Goal: Task Accomplishment & Management: Use online tool/utility

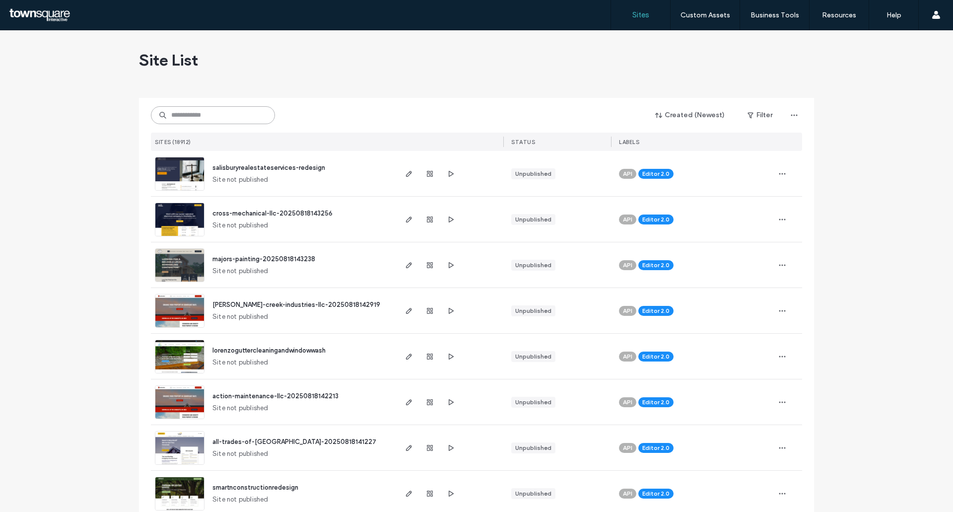
click at [194, 119] on input at bounding box center [213, 115] width 124 height 18
paste input "**********"
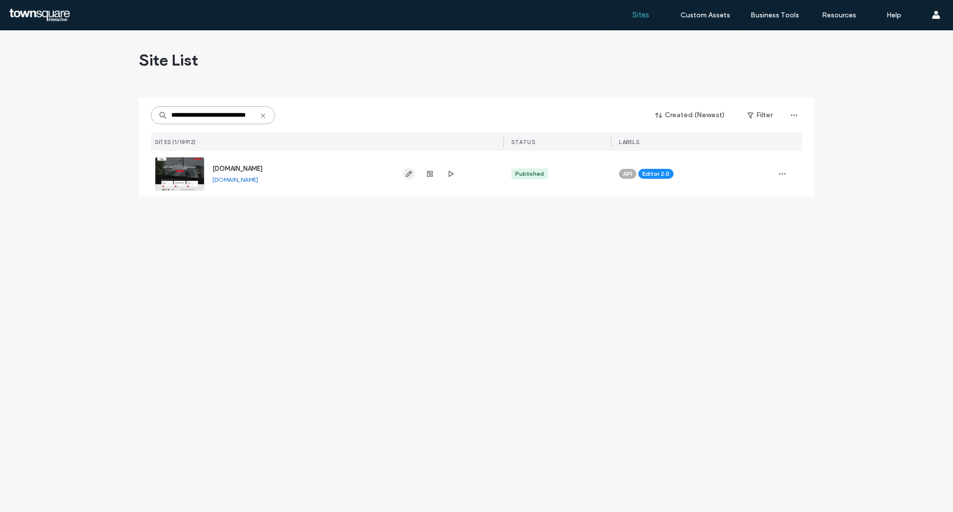
type input "**********"
click at [409, 176] on icon "button" at bounding box center [409, 174] width 8 height 8
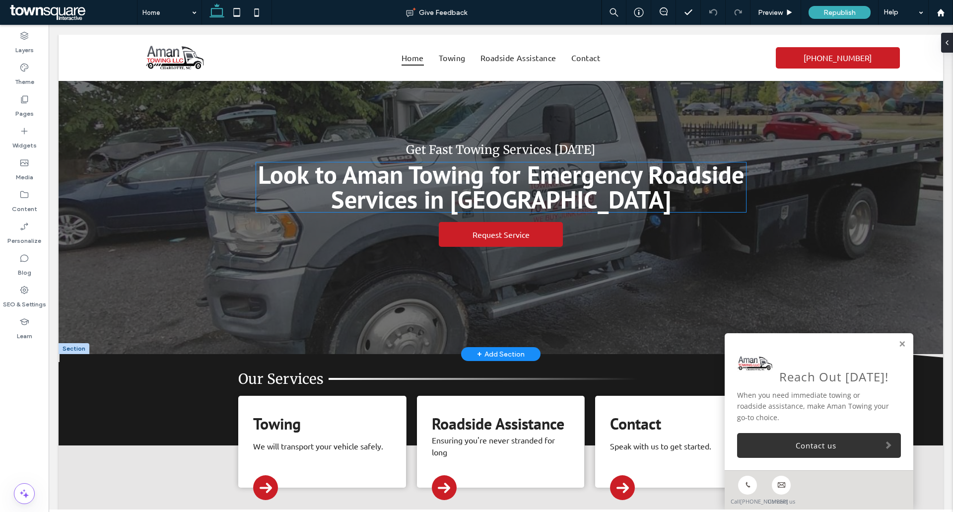
scroll to position [149, 0]
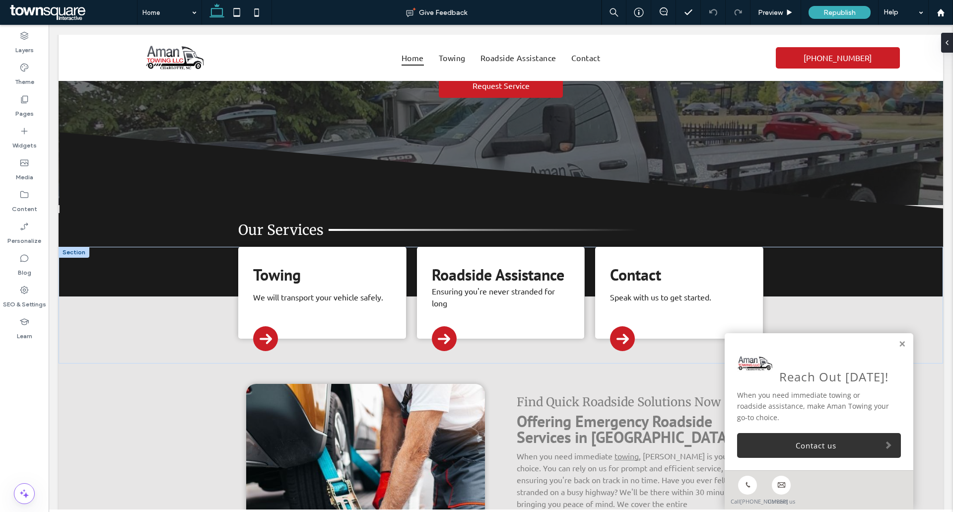
drag, startPoint x: 893, startPoint y: 331, endPoint x: 882, endPoint y: 327, distance: 11.5
click at [898, 340] on link at bounding box center [901, 344] width 7 height 8
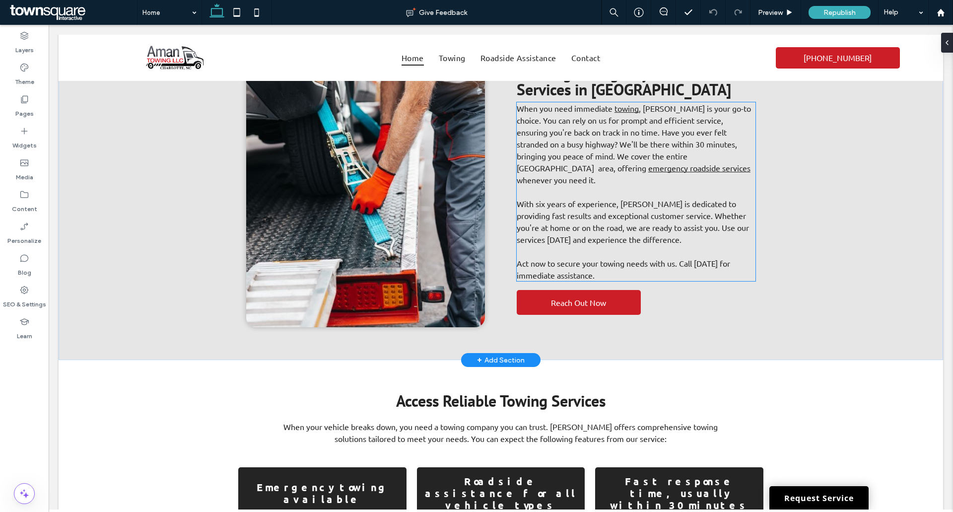
scroll to position [447, 0]
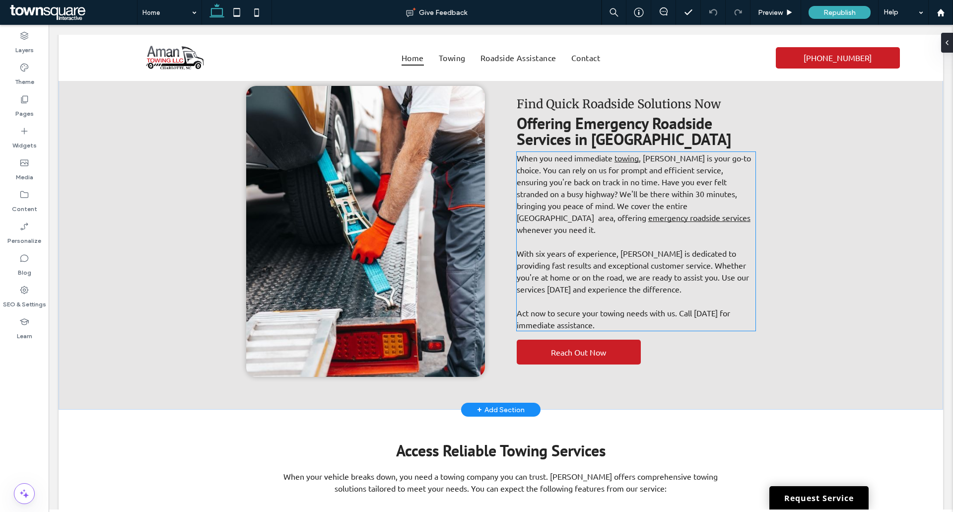
click at [557, 208] on span ", [PERSON_NAME] is your go-to choice. You can rely on us for prompt and efficie…" at bounding box center [634, 187] width 234 height 69
click at [557, 208] on div "When you need immediate towing , [PERSON_NAME] is your go-to choice. You can re…" at bounding box center [636, 241] width 239 height 179
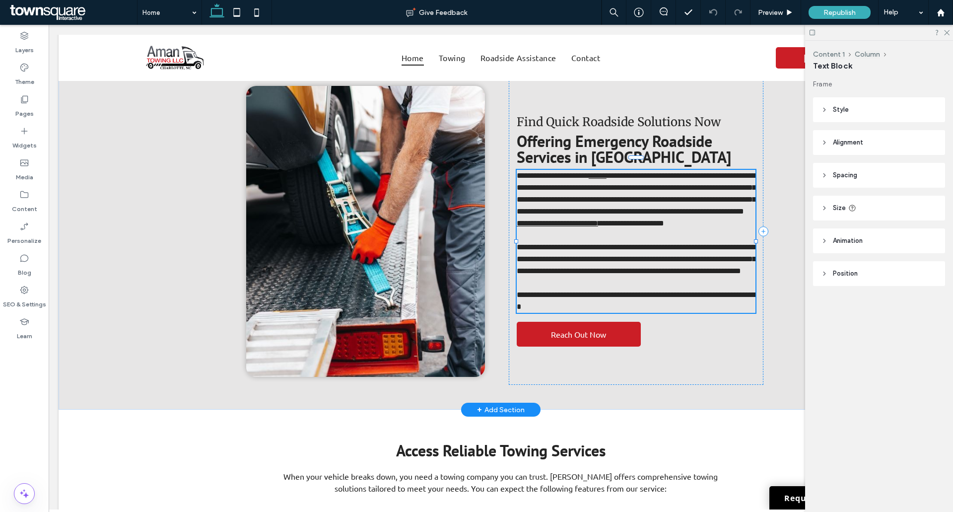
type input "******"
type input "**"
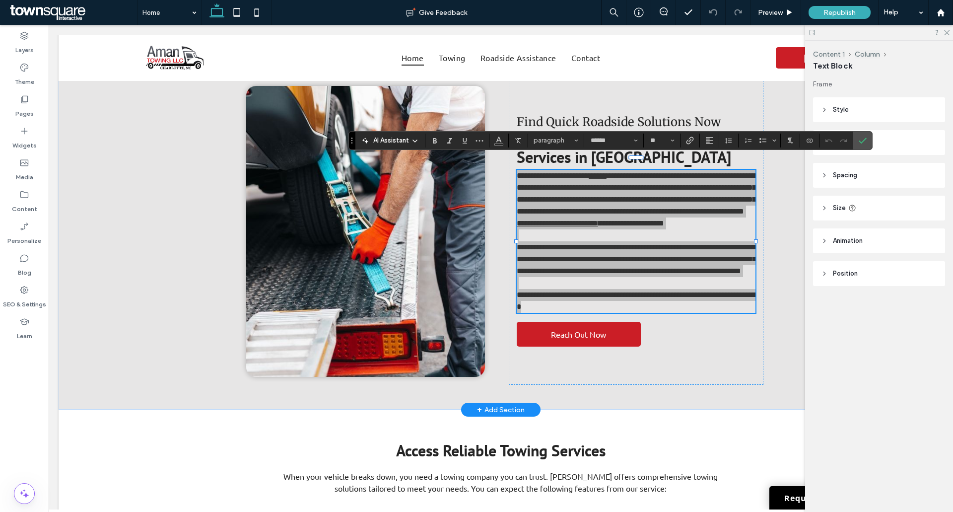
click at [412, 140] on icon at bounding box center [415, 141] width 8 height 8
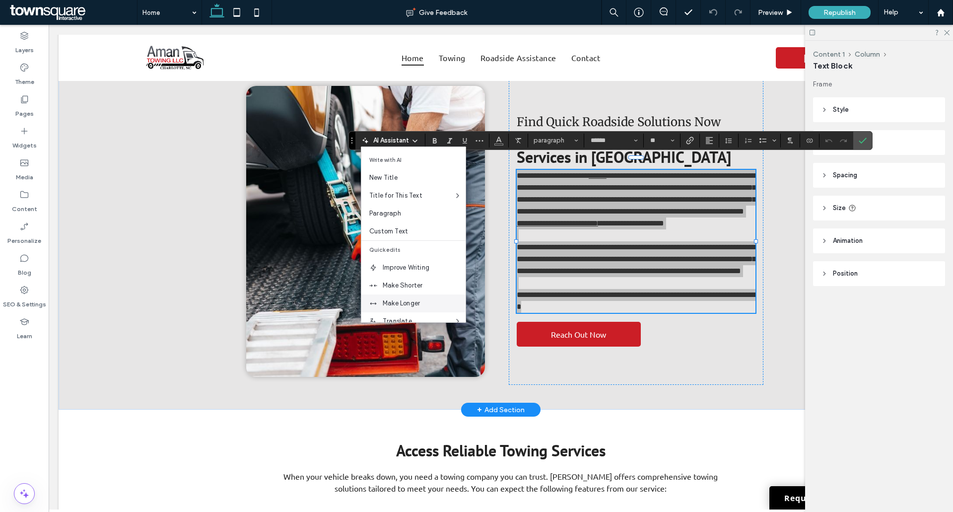
click at [414, 303] on span "Make Longer" at bounding box center [424, 303] width 83 height 10
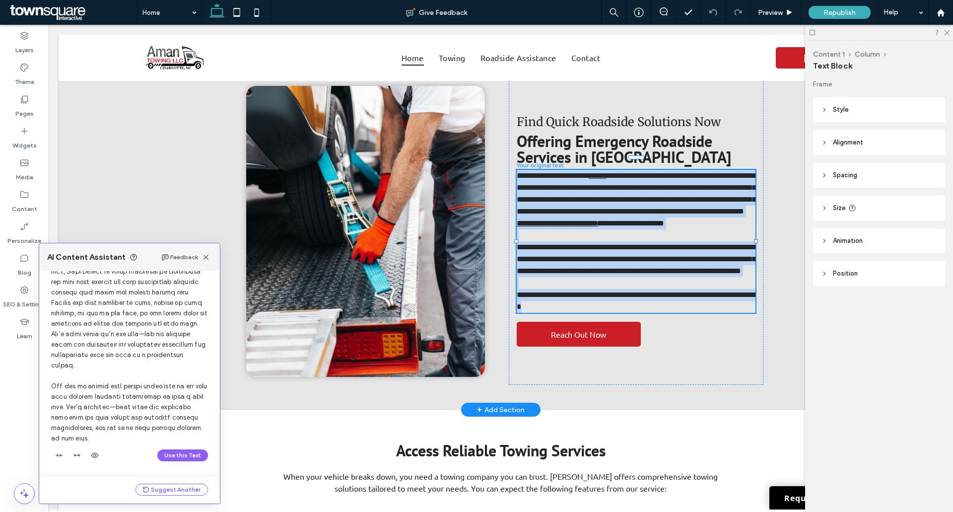
scroll to position [220, 0]
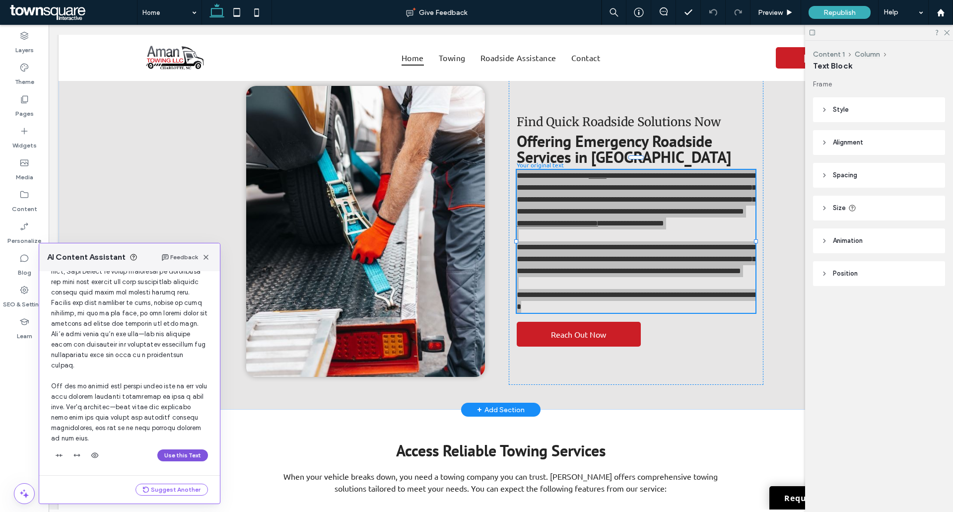
click at [181, 452] on button "Use this Text" at bounding box center [182, 455] width 51 height 12
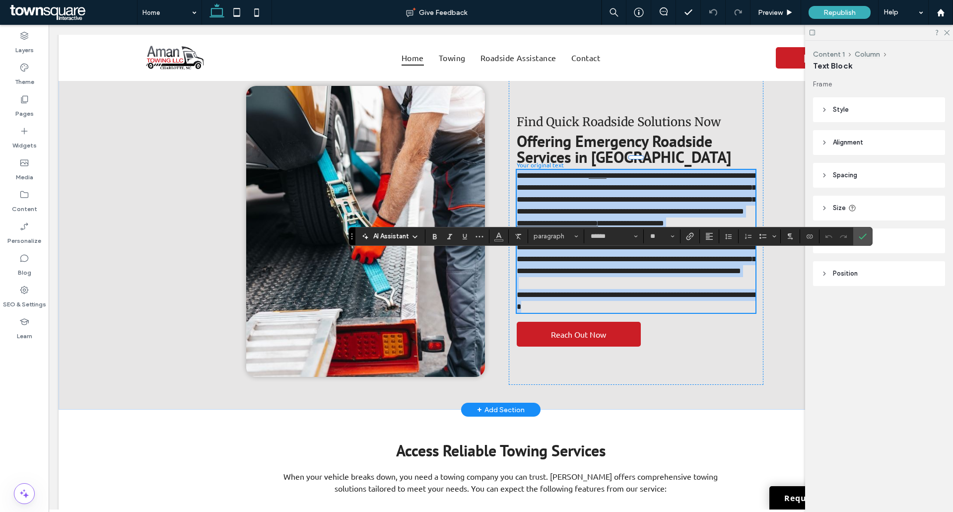
scroll to position [351, 0]
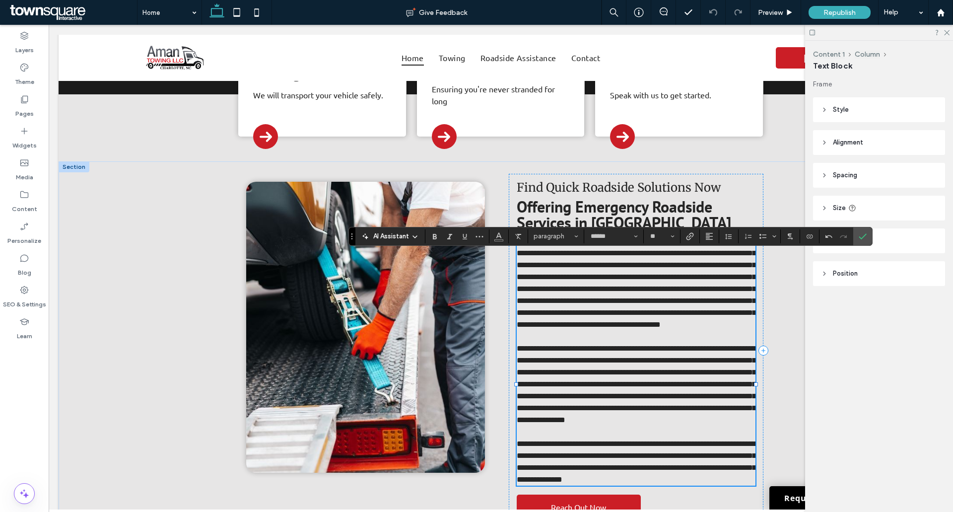
click at [860, 237] on use "Confirm" at bounding box center [862, 236] width 8 height 6
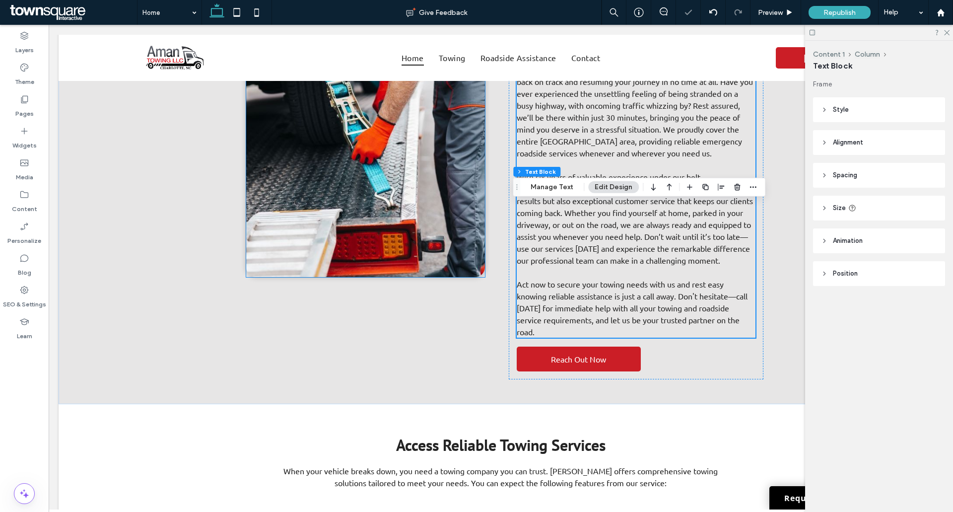
scroll to position [549, 0]
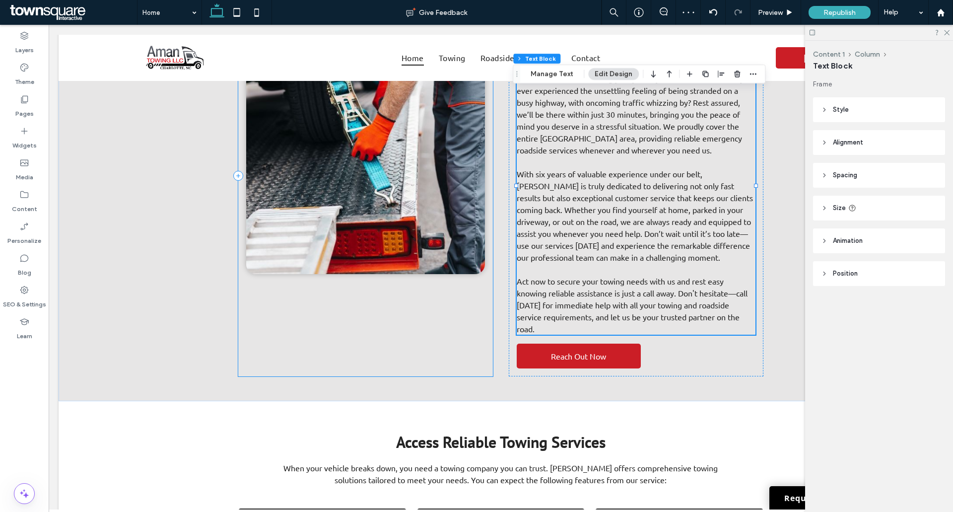
click at [321, 258] on img at bounding box center [365, 128] width 239 height 291
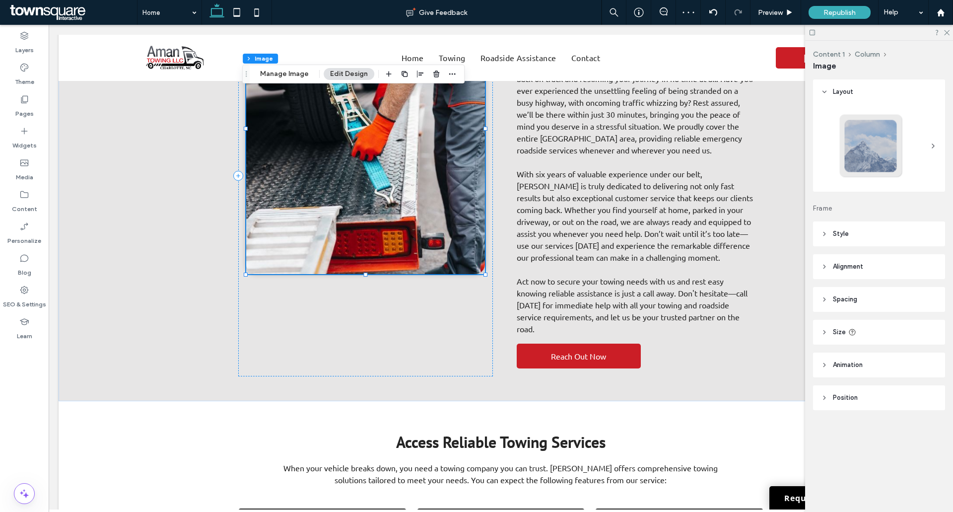
type input "**"
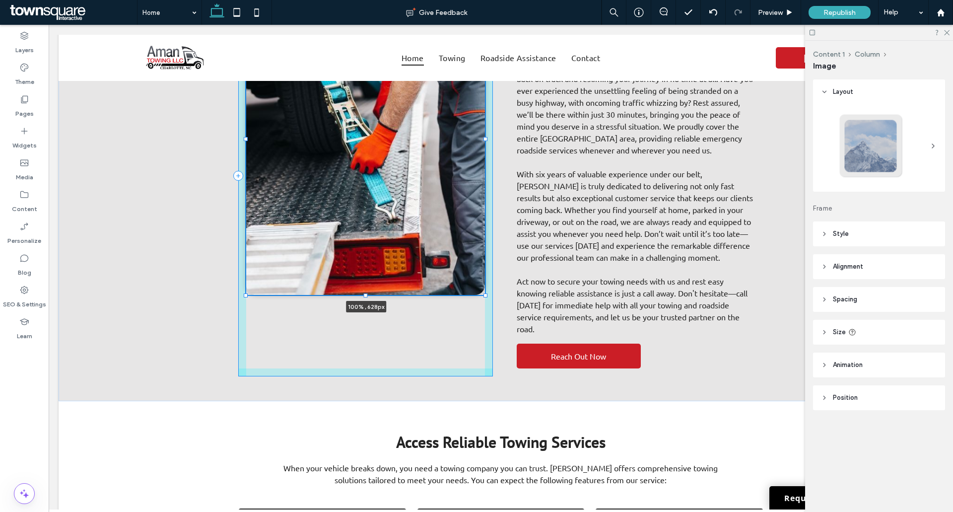
drag, startPoint x: 242, startPoint y: 272, endPoint x: 241, endPoint y: 293, distance: 20.9
click at [244, 293] on div at bounding box center [246, 295] width 4 height 4
type input "***"
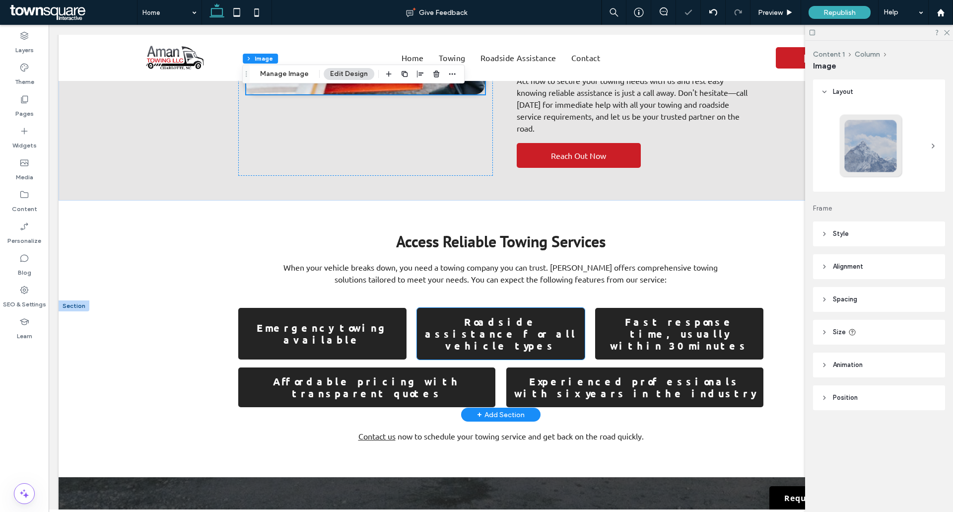
scroll to position [797, 0]
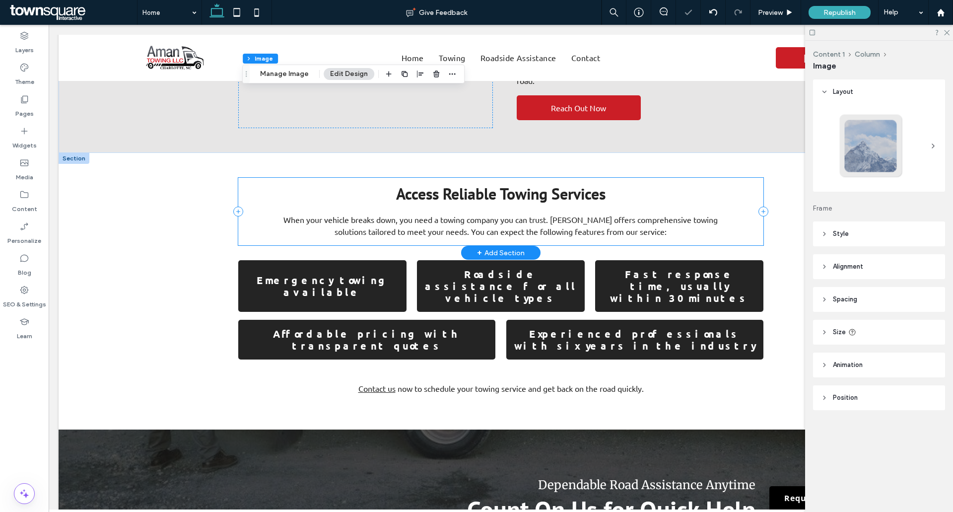
click at [425, 234] on div "When your vehicle breaks down, you need a towing company you can trust. [PERSON…" at bounding box center [501, 225] width 458 height 24
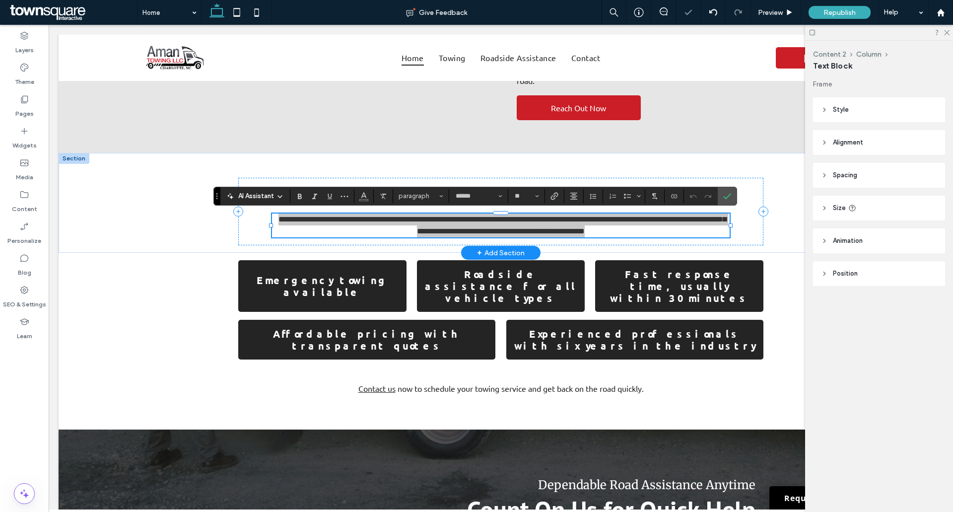
click at [281, 193] on icon at bounding box center [280, 197] width 8 height 8
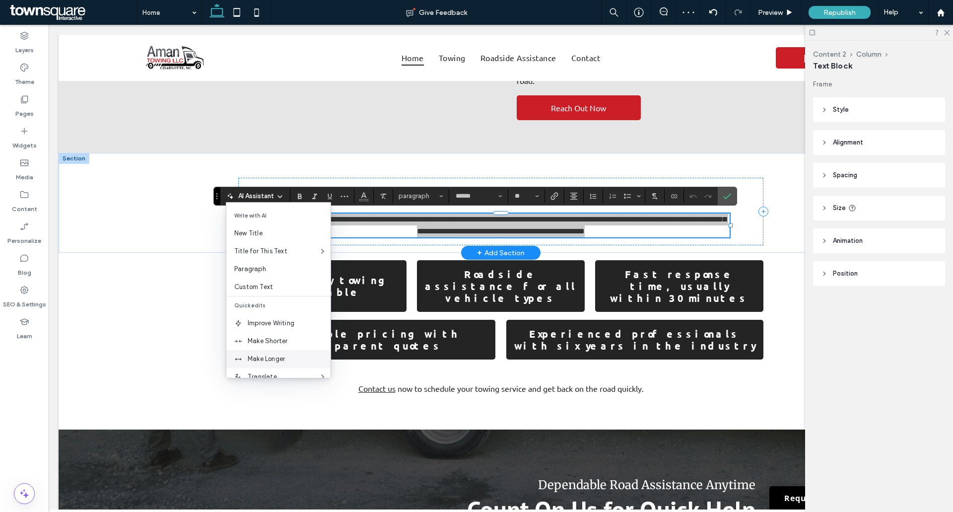
click at [261, 355] on span "Make Longer" at bounding box center [289, 359] width 83 height 10
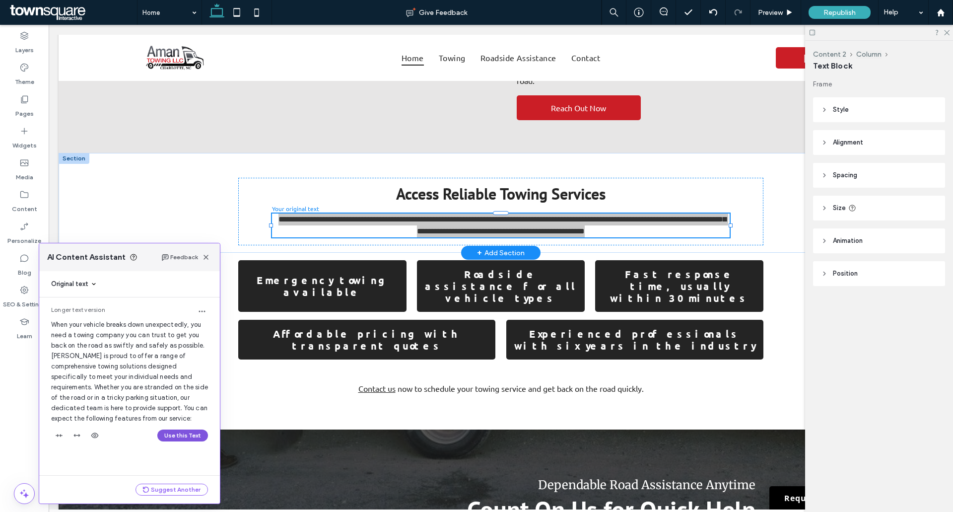
click at [191, 437] on button "Use this Text" at bounding box center [182, 435] width 51 height 12
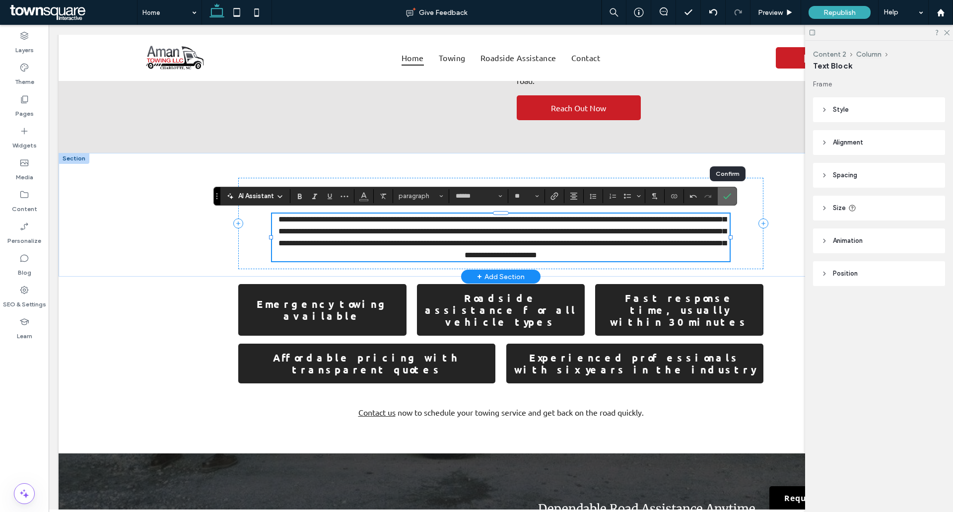
drag, startPoint x: 723, startPoint y: 199, endPoint x: 672, endPoint y: 176, distance: 56.4
click at [723, 199] on icon "Confirm" at bounding box center [727, 196] width 8 height 8
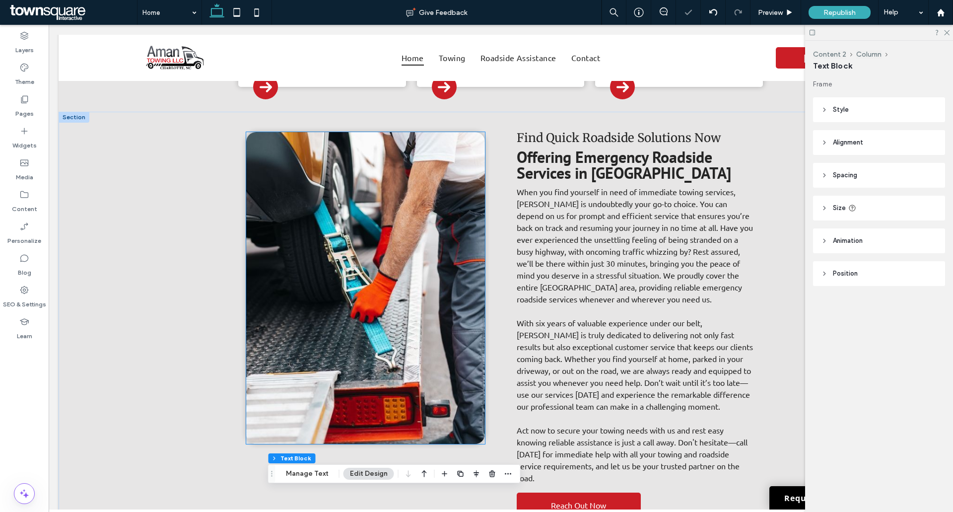
scroll to position [53, 0]
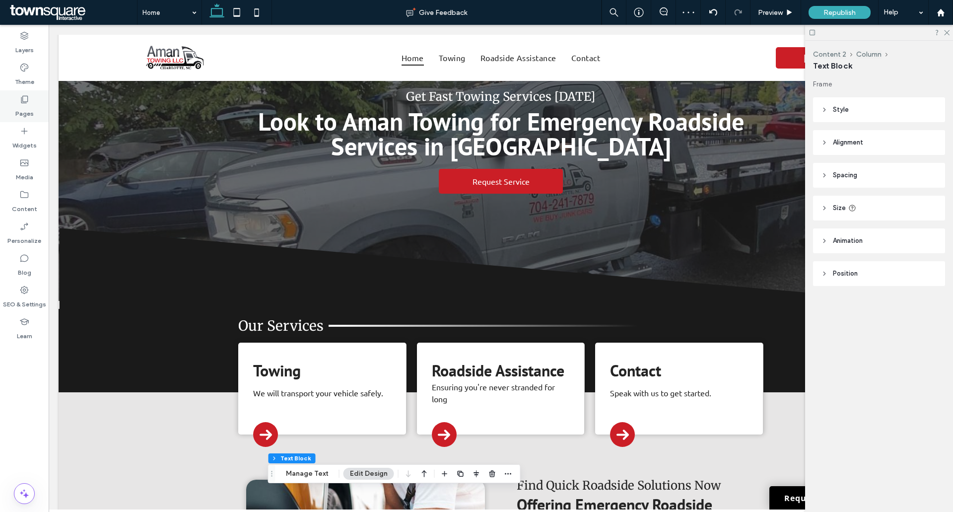
click at [31, 104] on label "Pages" at bounding box center [24, 111] width 18 height 14
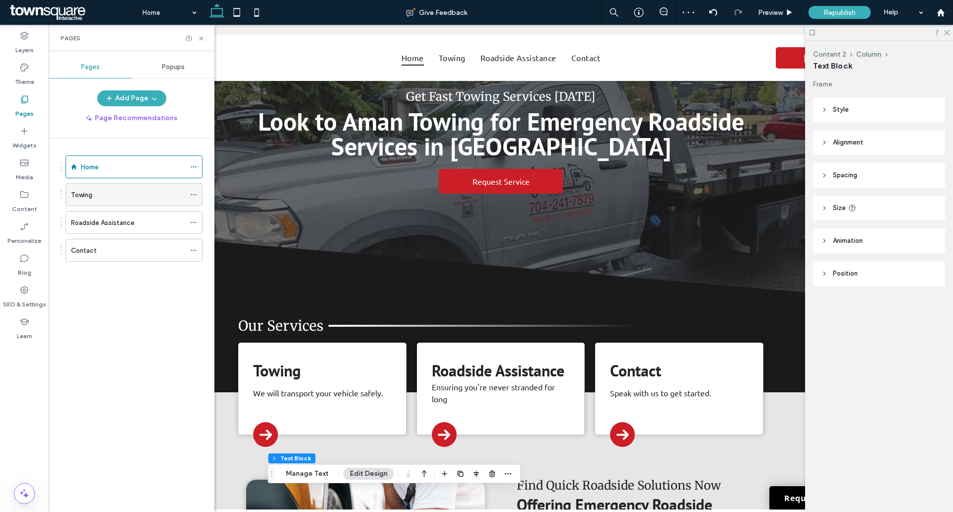
click at [104, 193] on div "Towing" at bounding box center [128, 195] width 114 height 10
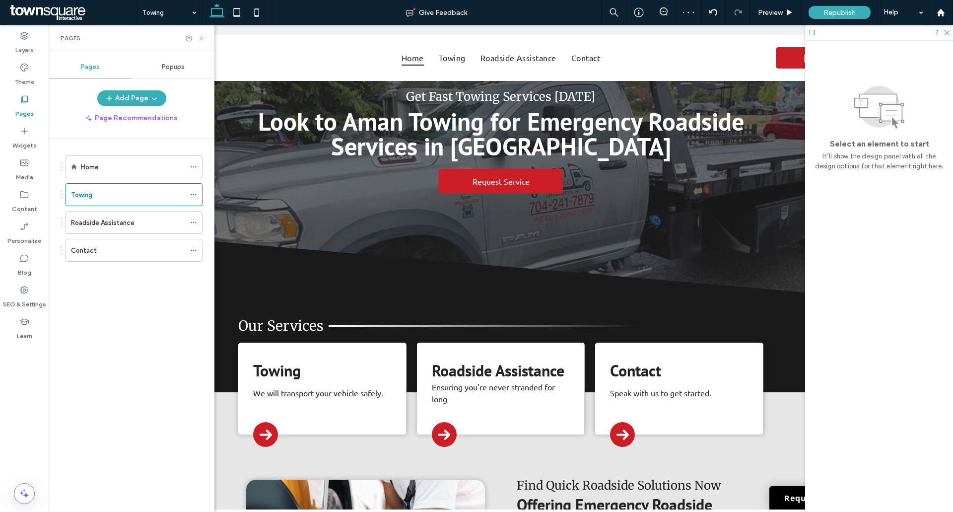
click at [200, 41] on icon at bounding box center [200, 38] width 7 height 7
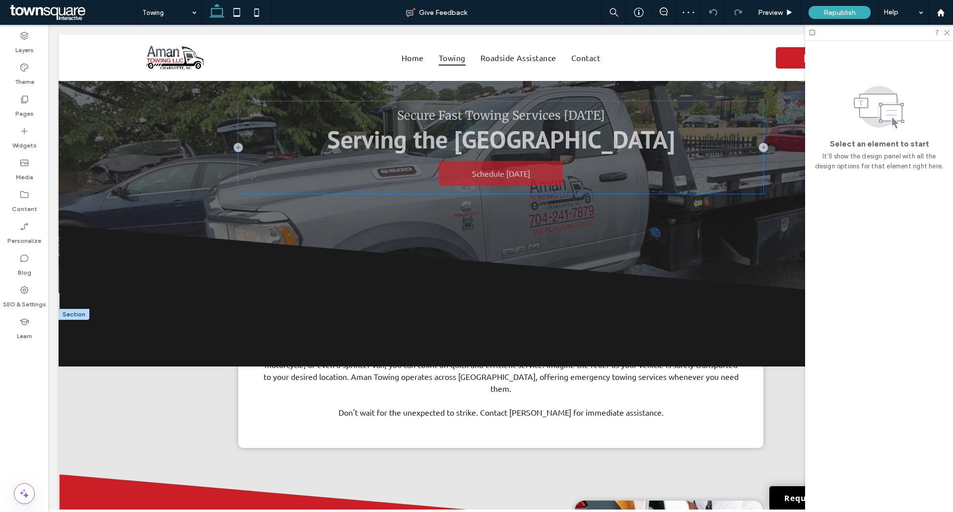
scroll to position [99, 0]
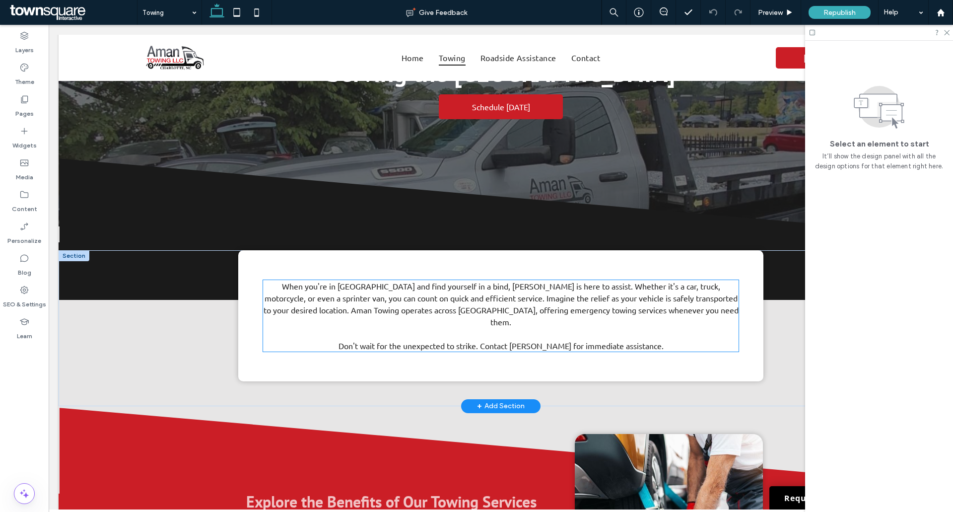
click at [382, 327] on p at bounding box center [500, 333] width 475 height 12
click at [382, 322] on div "When you're in [GEOGRAPHIC_DATA] and find yourself in a bind, [PERSON_NAME] is …" at bounding box center [500, 315] width 475 height 71
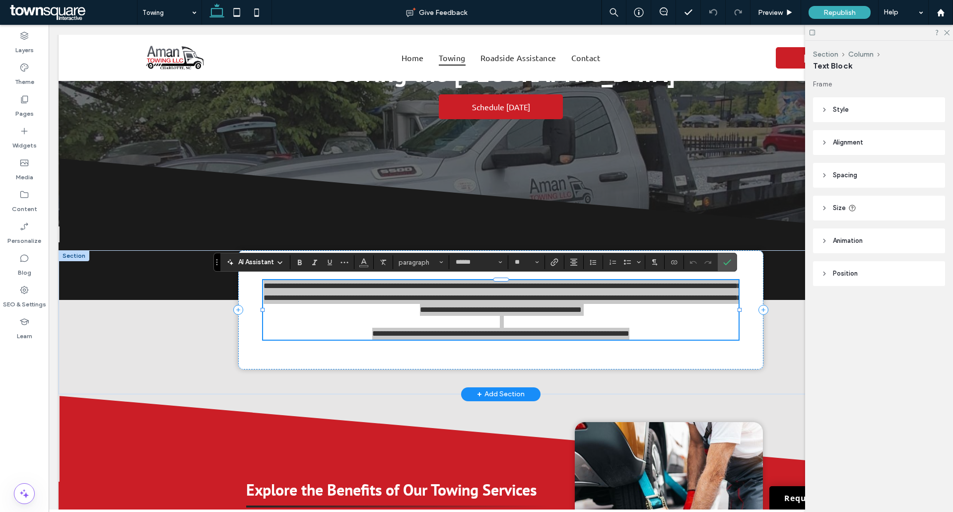
click at [278, 262] on use at bounding box center [280, 263] width 4 height 2
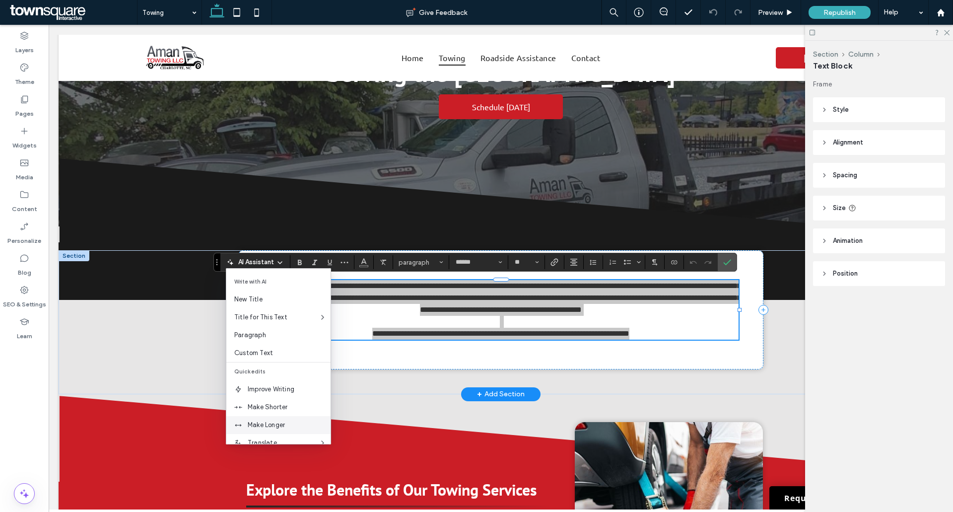
click at [273, 427] on span "Make Longer" at bounding box center [289, 425] width 83 height 10
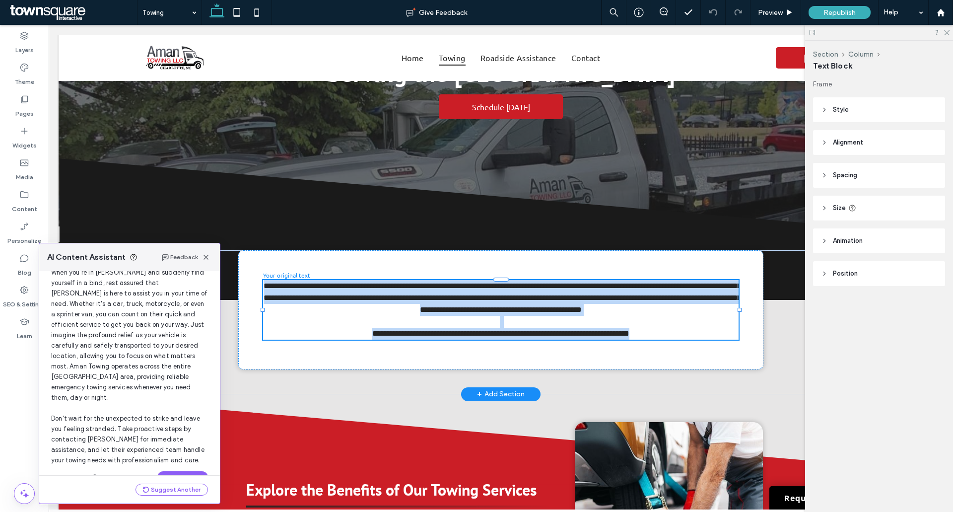
scroll to position [64, 0]
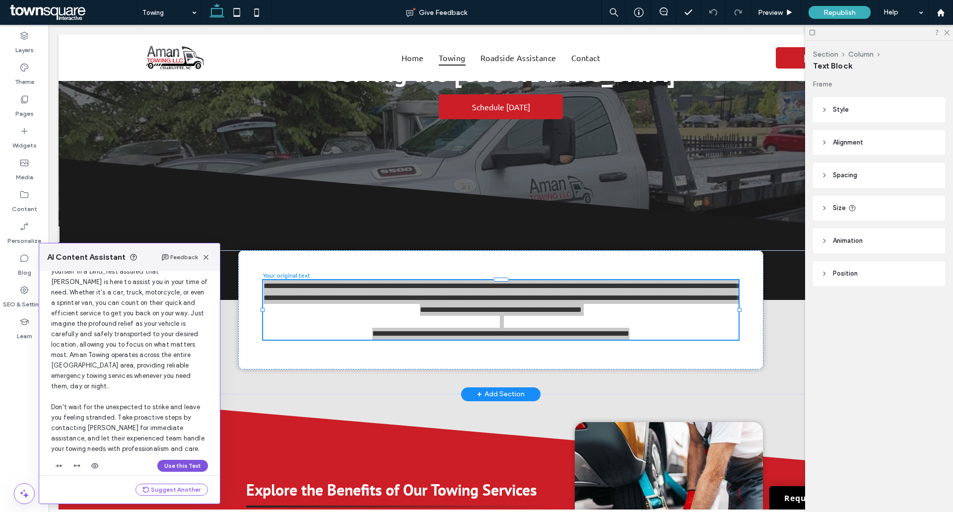
click at [184, 459] on button "Use this Text" at bounding box center [182, 465] width 51 height 12
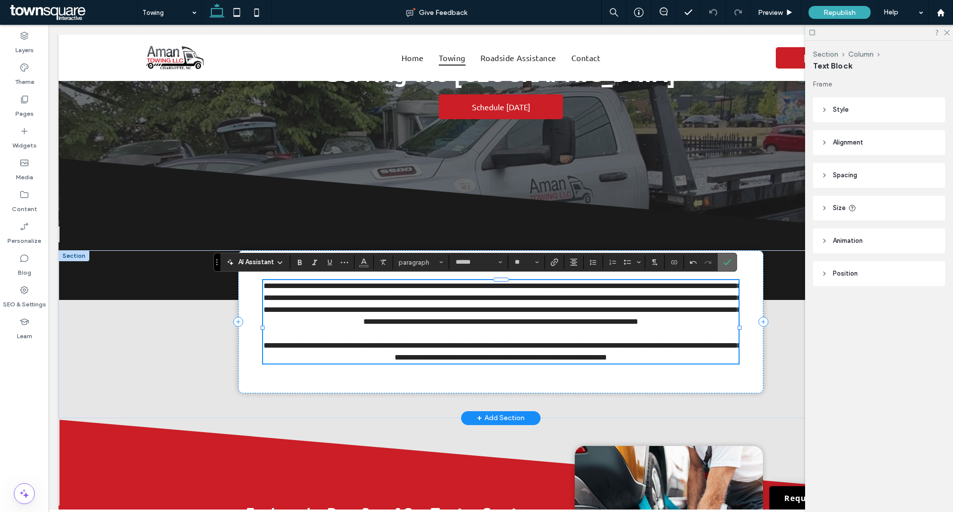
click at [725, 266] on icon "Confirm" at bounding box center [727, 262] width 8 height 8
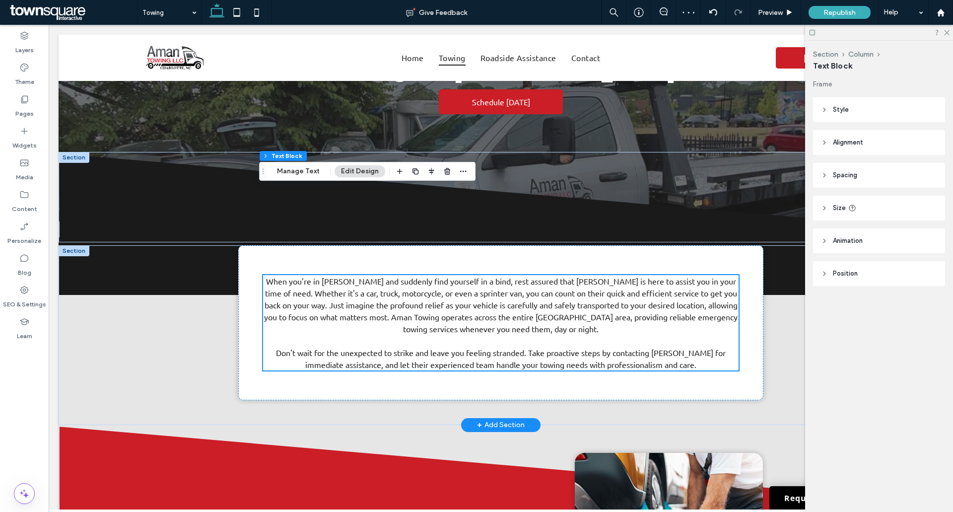
scroll to position [0, 0]
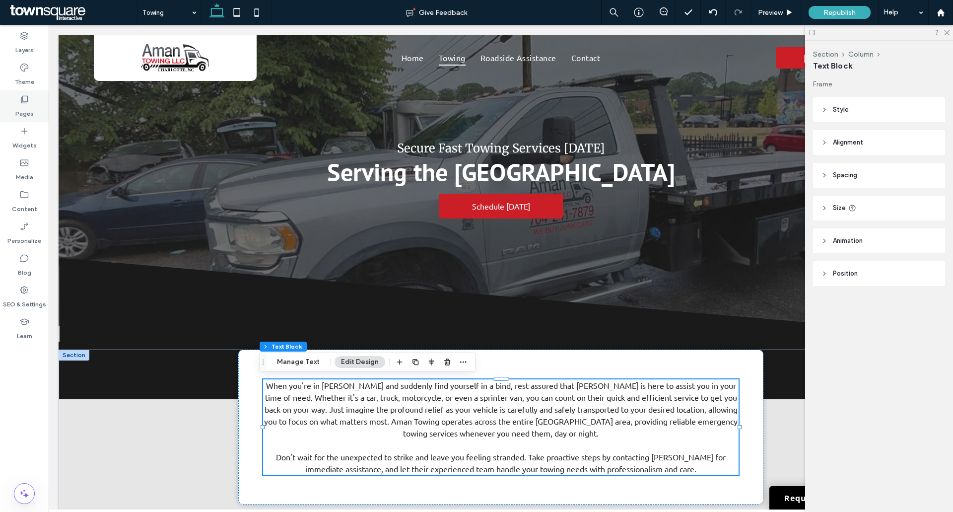
click at [37, 109] on div "Pages" at bounding box center [24, 106] width 49 height 32
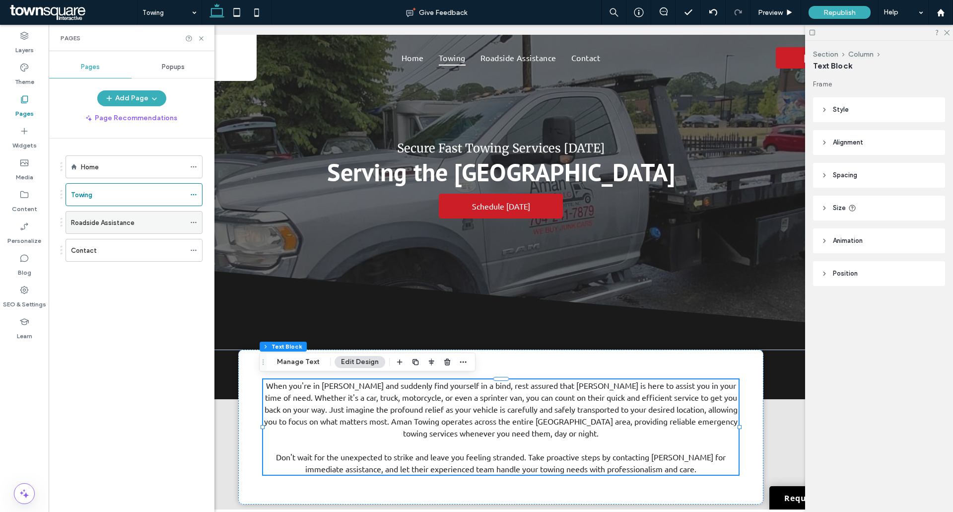
click at [99, 229] on div "Roadside Assistance" at bounding box center [128, 222] width 114 height 22
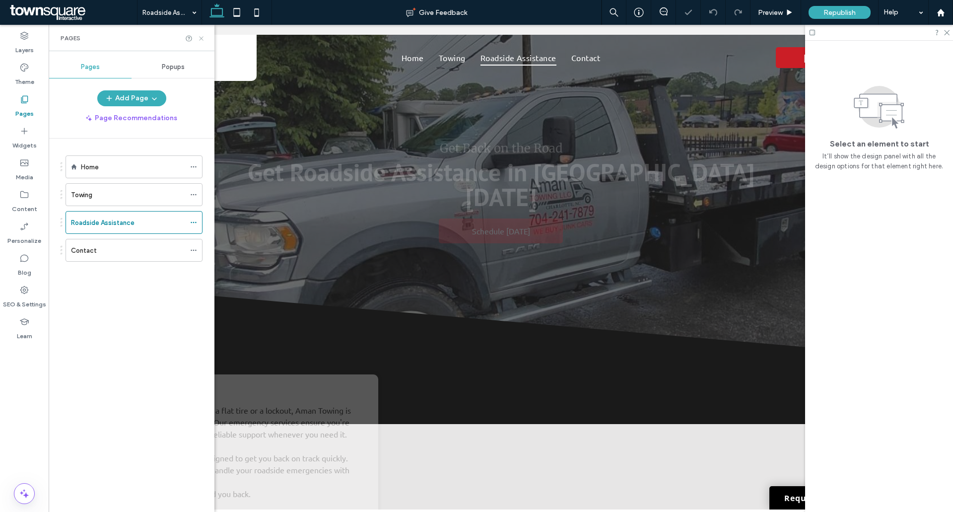
click at [200, 36] on icon at bounding box center [200, 38] width 7 height 7
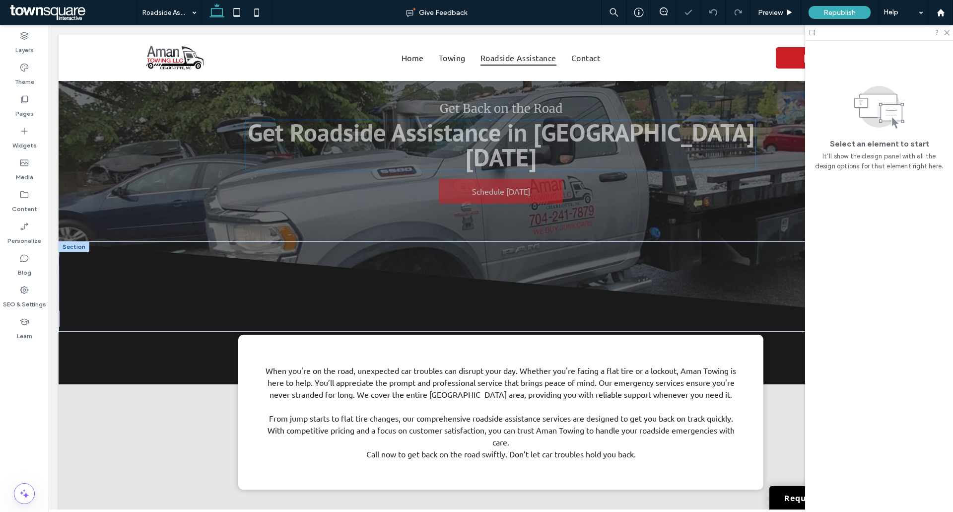
scroll to position [149, 0]
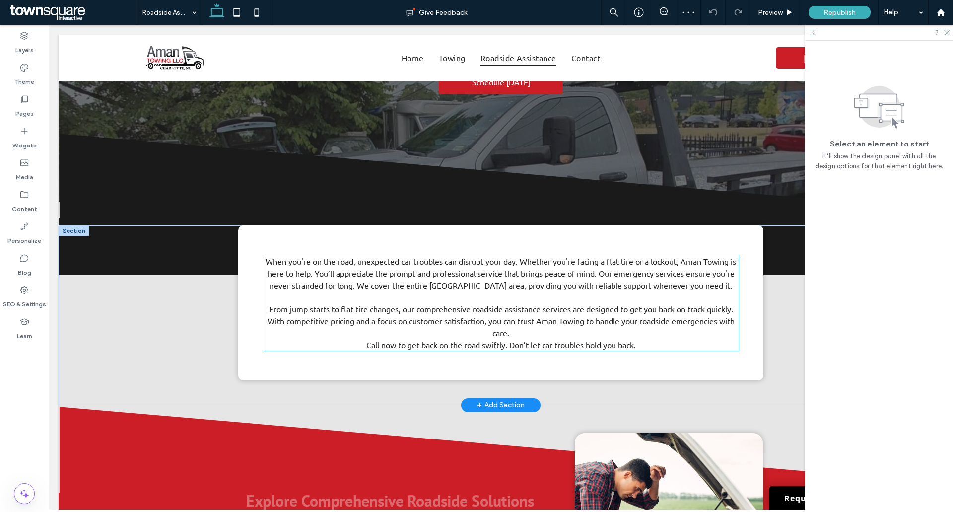
click at [346, 304] on span "From jump starts to flat tire changes, our comprehensive roadside assistance se…" at bounding box center [500, 321] width 467 height 34
click at [346, 281] on div "When you're on the road, unexpected car troubles can disrupt your day. Whether …" at bounding box center [500, 302] width 475 height 95
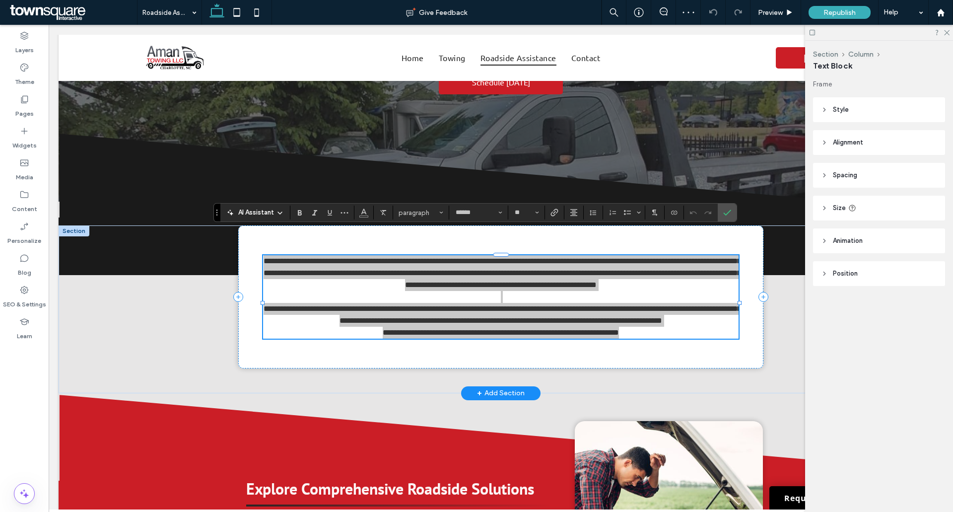
click at [276, 208] on div "AI Assistant" at bounding box center [254, 212] width 65 height 10
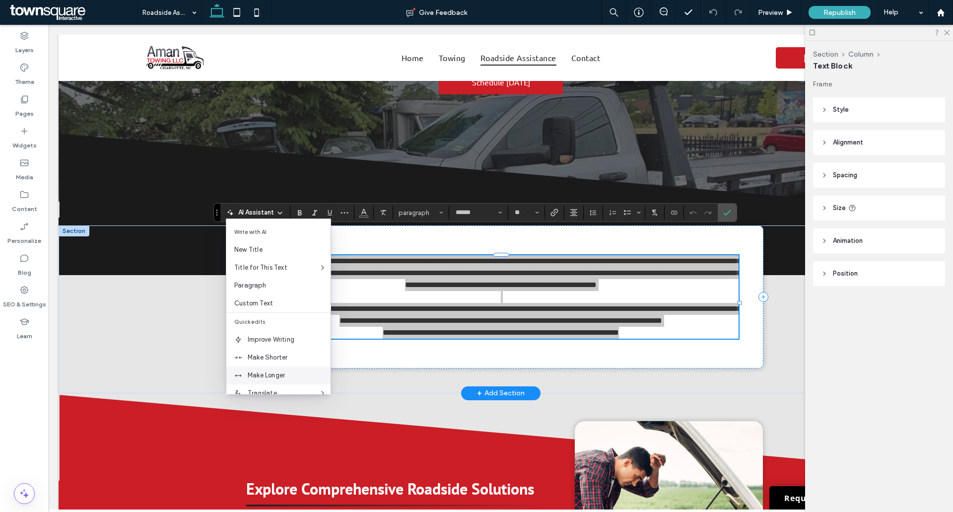
click at [276, 368] on div "Make Longer" at bounding box center [278, 375] width 104 height 18
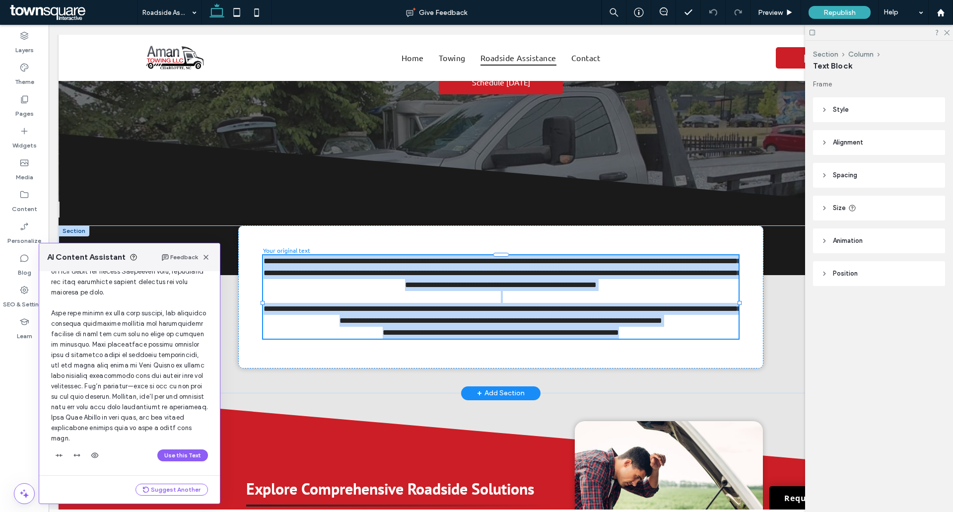
scroll to position [189, 0]
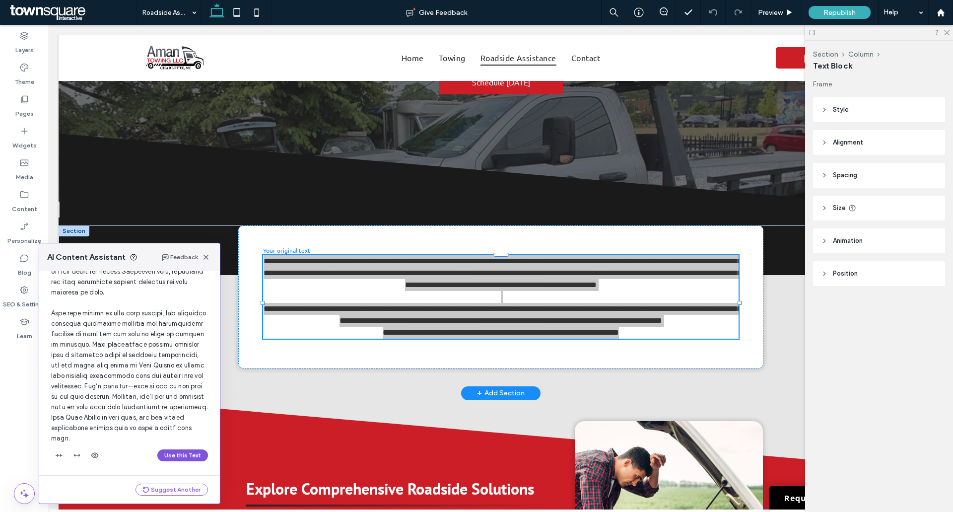
click at [180, 457] on button "Use this Text" at bounding box center [182, 455] width 51 height 12
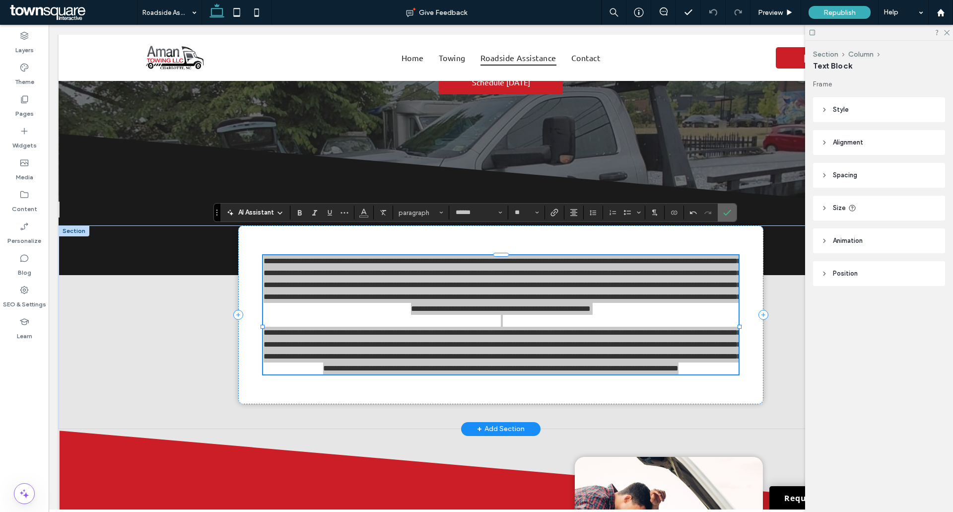
click at [730, 211] on icon "Confirm" at bounding box center [727, 212] width 8 height 8
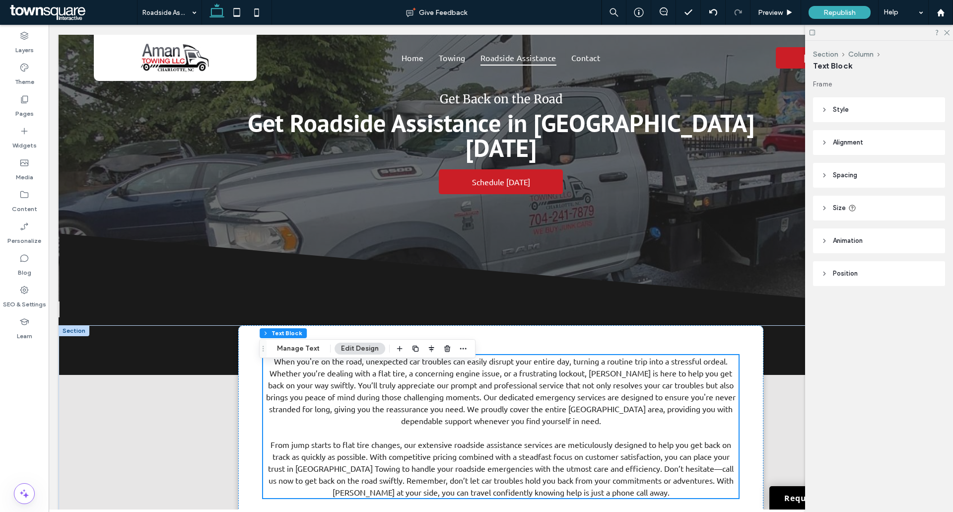
scroll to position [0, 0]
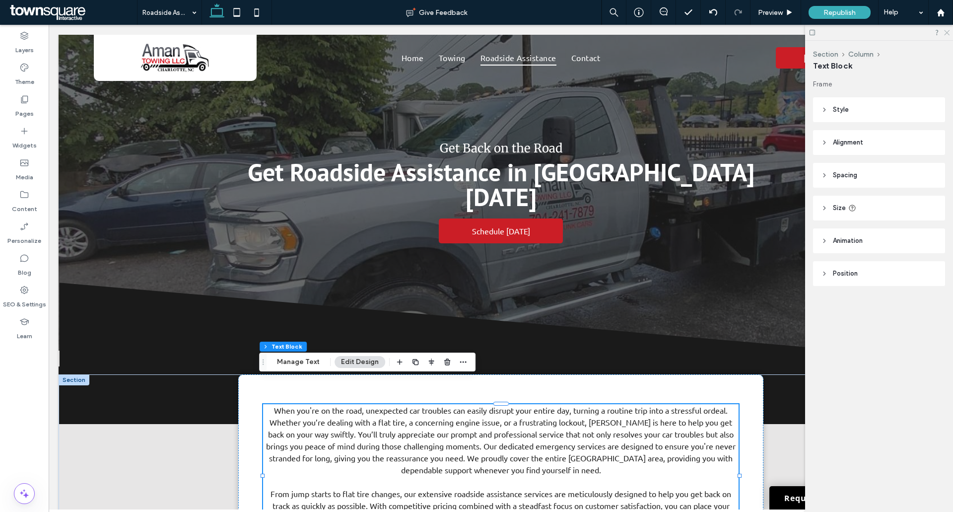
click at [947, 34] on icon at bounding box center [946, 32] width 6 height 6
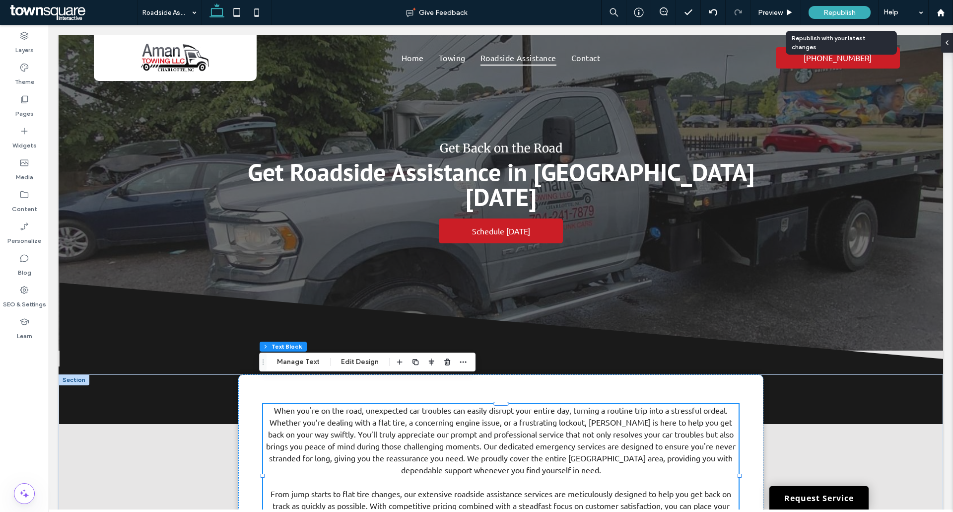
click at [853, 8] on span "Republish" at bounding box center [839, 12] width 32 height 8
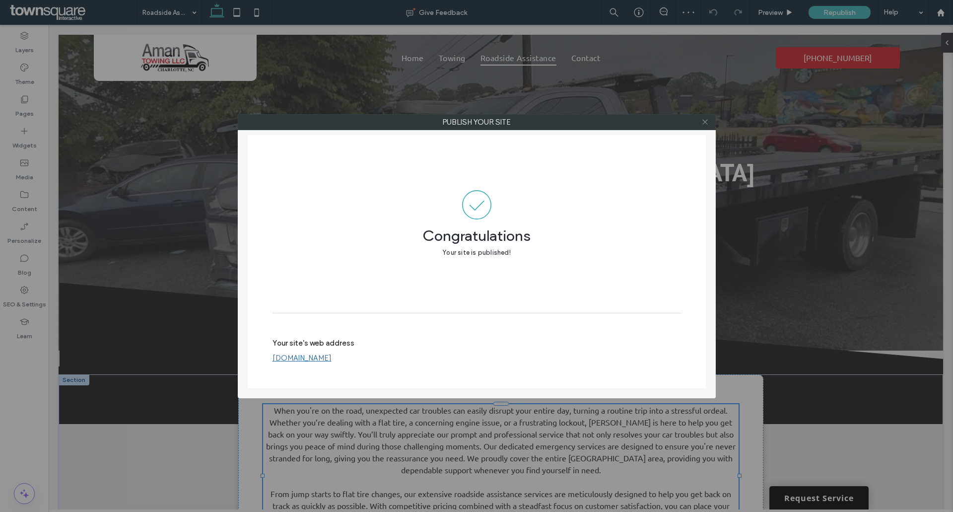
click at [707, 118] on icon at bounding box center [704, 121] width 7 height 7
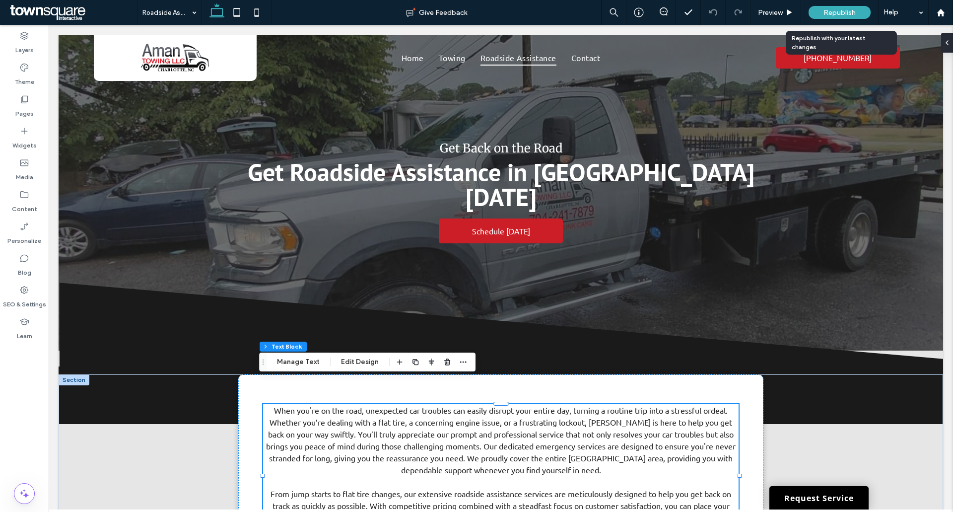
click at [833, 12] on span "Republish" at bounding box center [839, 12] width 32 height 8
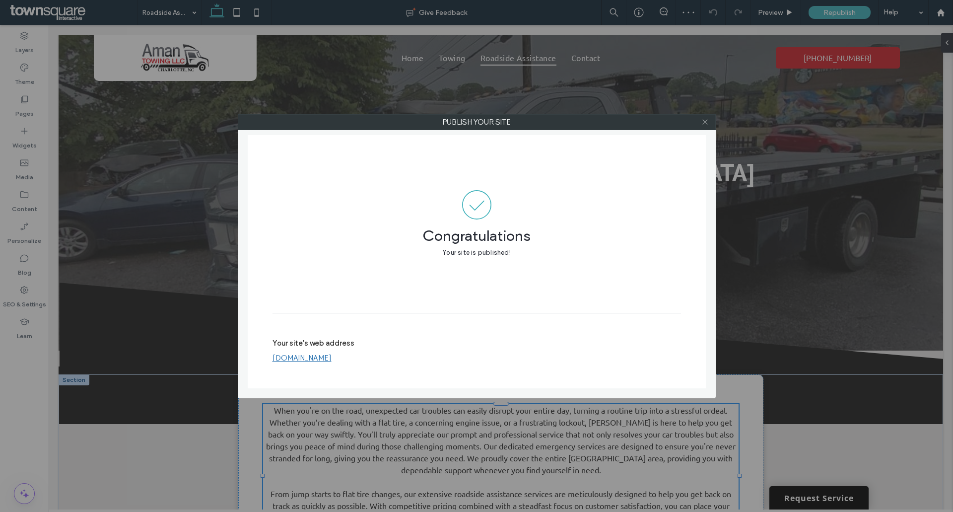
click at [707, 124] on use at bounding box center [704, 122] width 5 height 5
